Goal: Complete application form

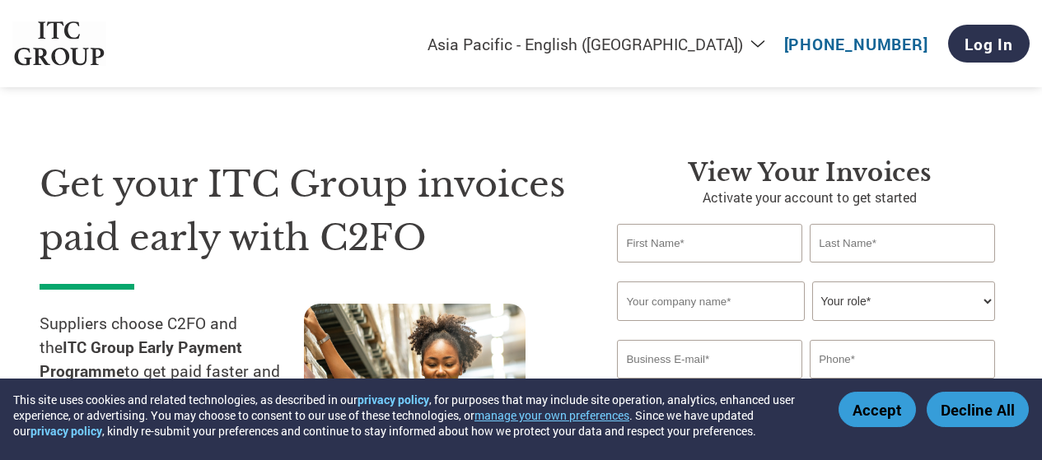
select select "en-IN"
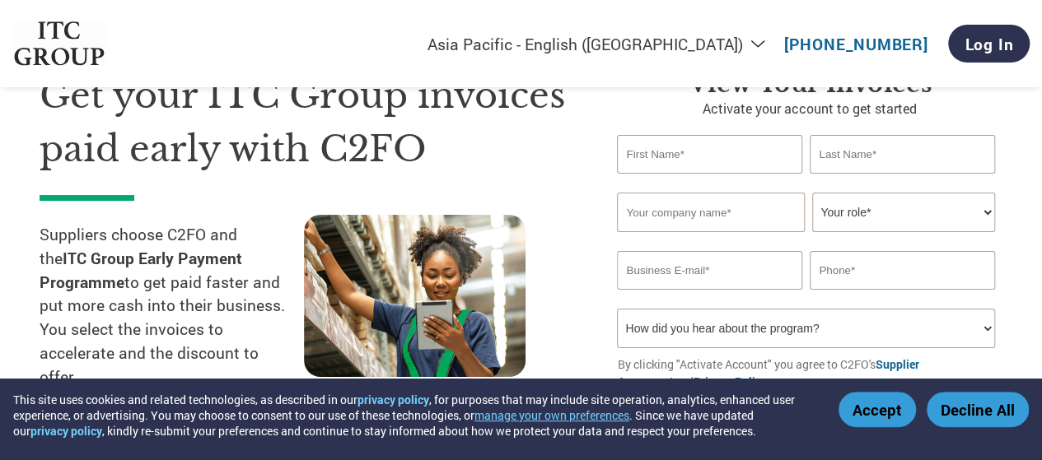
scroll to position [82, 0]
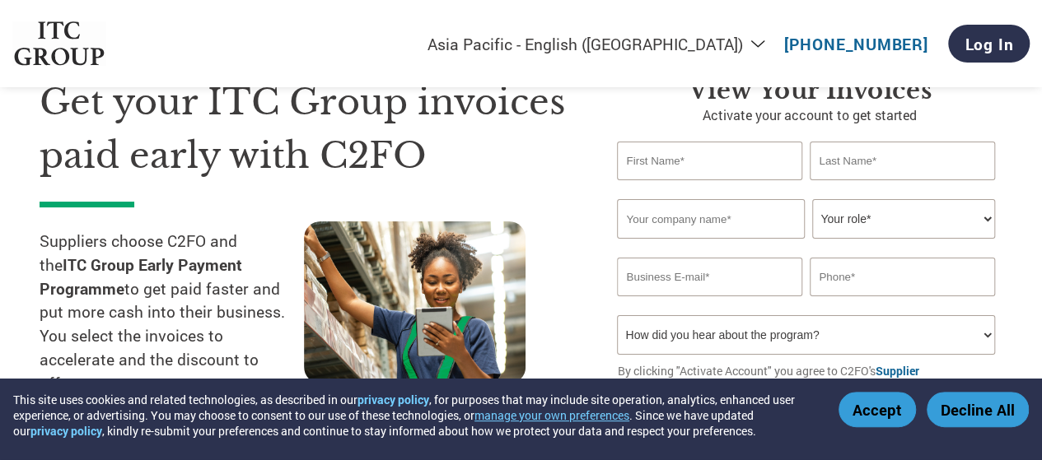
click at [723, 160] on input "text" at bounding box center [709, 161] width 184 height 39
click at [893, 154] on input "text" at bounding box center [901, 161] width 184 height 39
click at [702, 162] on input "text" at bounding box center [709, 161] width 184 height 39
click at [816, 141] on div "View your invoices Activate your account to get started Invalid first name or f…" at bounding box center [809, 261] width 385 height 371
click at [865, 166] on input "text" at bounding box center [901, 161] width 184 height 39
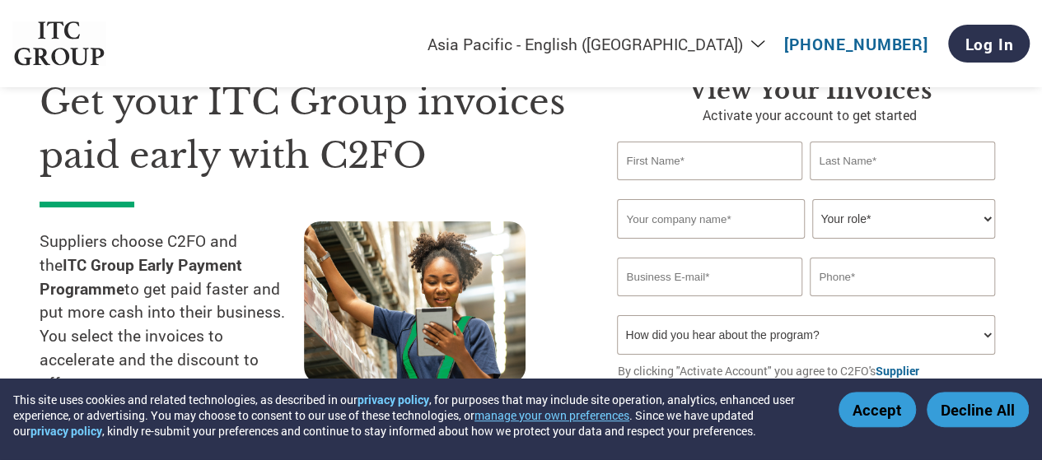
click at [680, 219] on input "text" at bounding box center [710, 219] width 187 height 40
click at [986, 213] on select "Your role* CFO Controller Credit Manager Finance Director Treasurer CEO Preside…" at bounding box center [903, 219] width 182 height 40
click at [642, 279] on input "email" at bounding box center [709, 277] width 184 height 39
click at [848, 270] on input "text" at bounding box center [901, 277] width 184 height 39
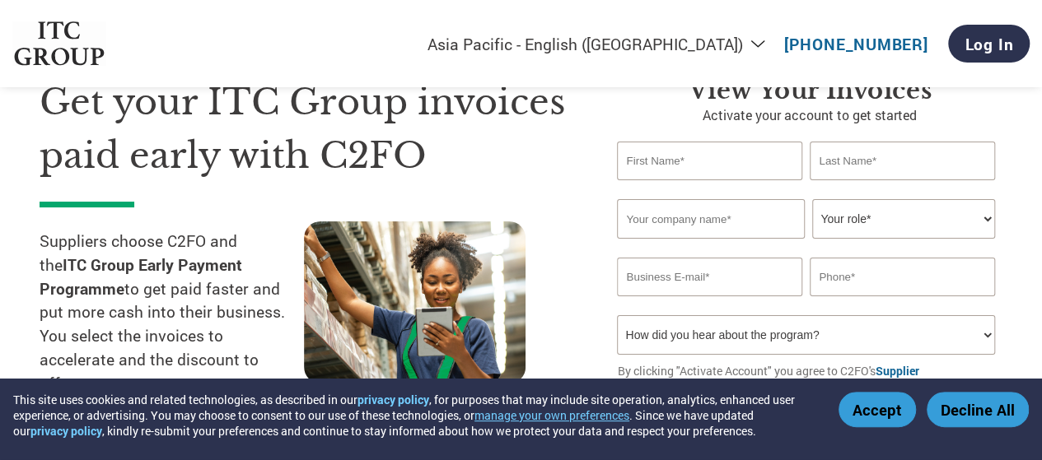
scroll to position [165, 0]
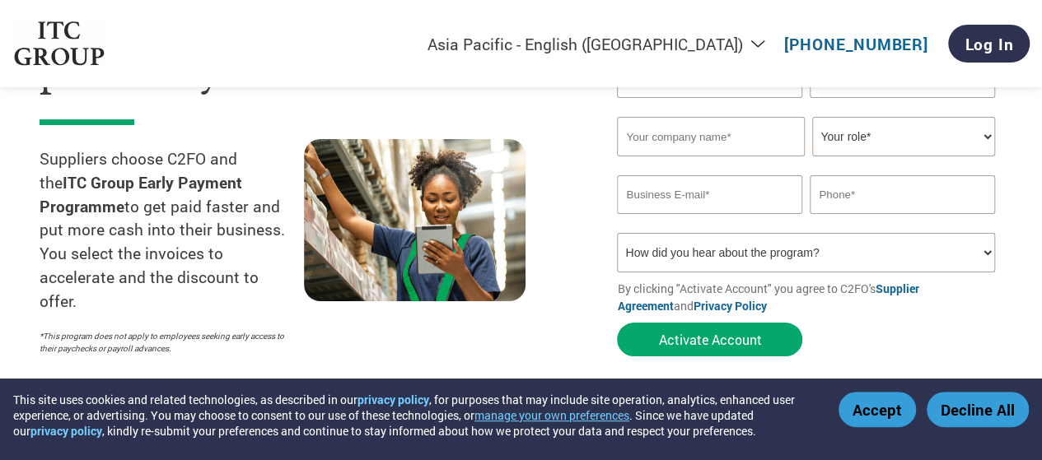
click at [730, 254] on select "How did you hear about the program? Received a letter Email Social Media Online…" at bounding box center [805, 253] width 377 height 40
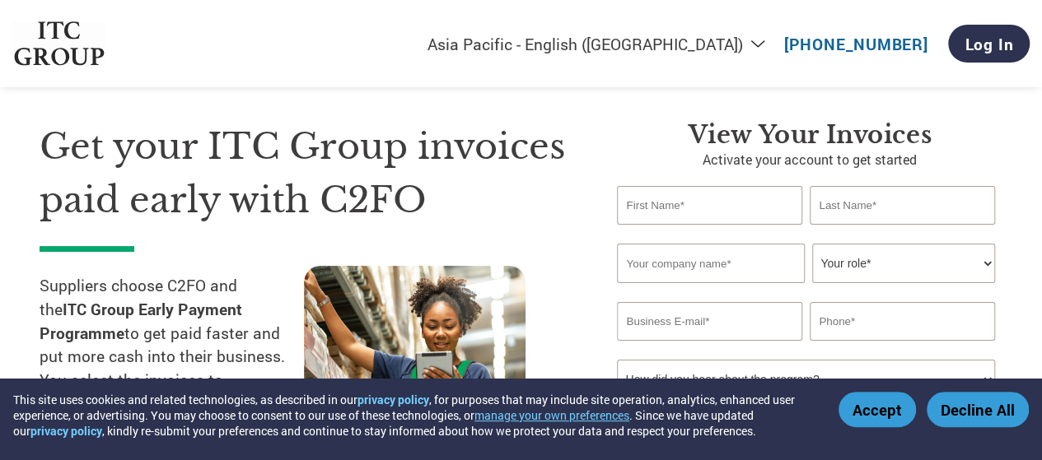
scroll to position [0, 0]
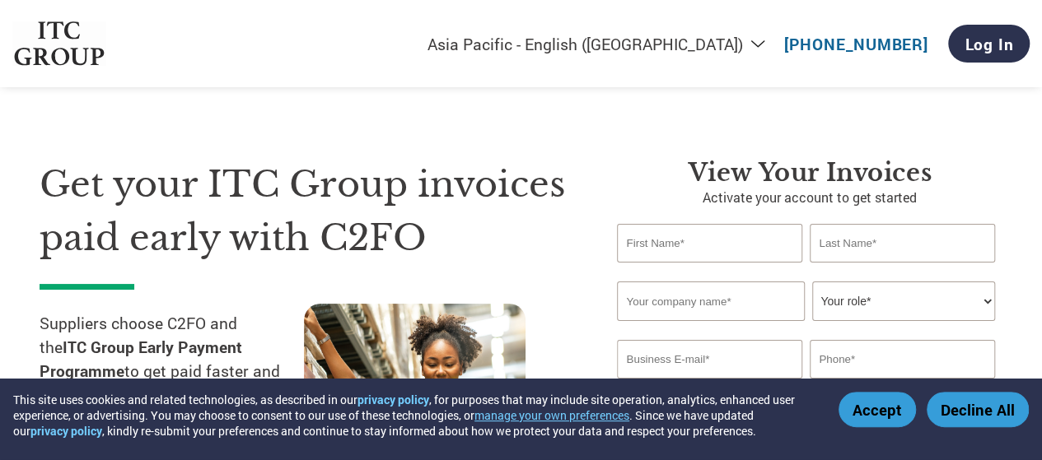
click at [627, 96] on div "Get your ITC Group invoices paid early with C2FO Suppliers choose C2FO and the …" at bounding box center [521, 310] width 963 height 437
click at [980, 41] on link "Log In" at bounding box center [989, 44] width 82 height 38
